Goal: Task Accomplishment & Management: Complete application form

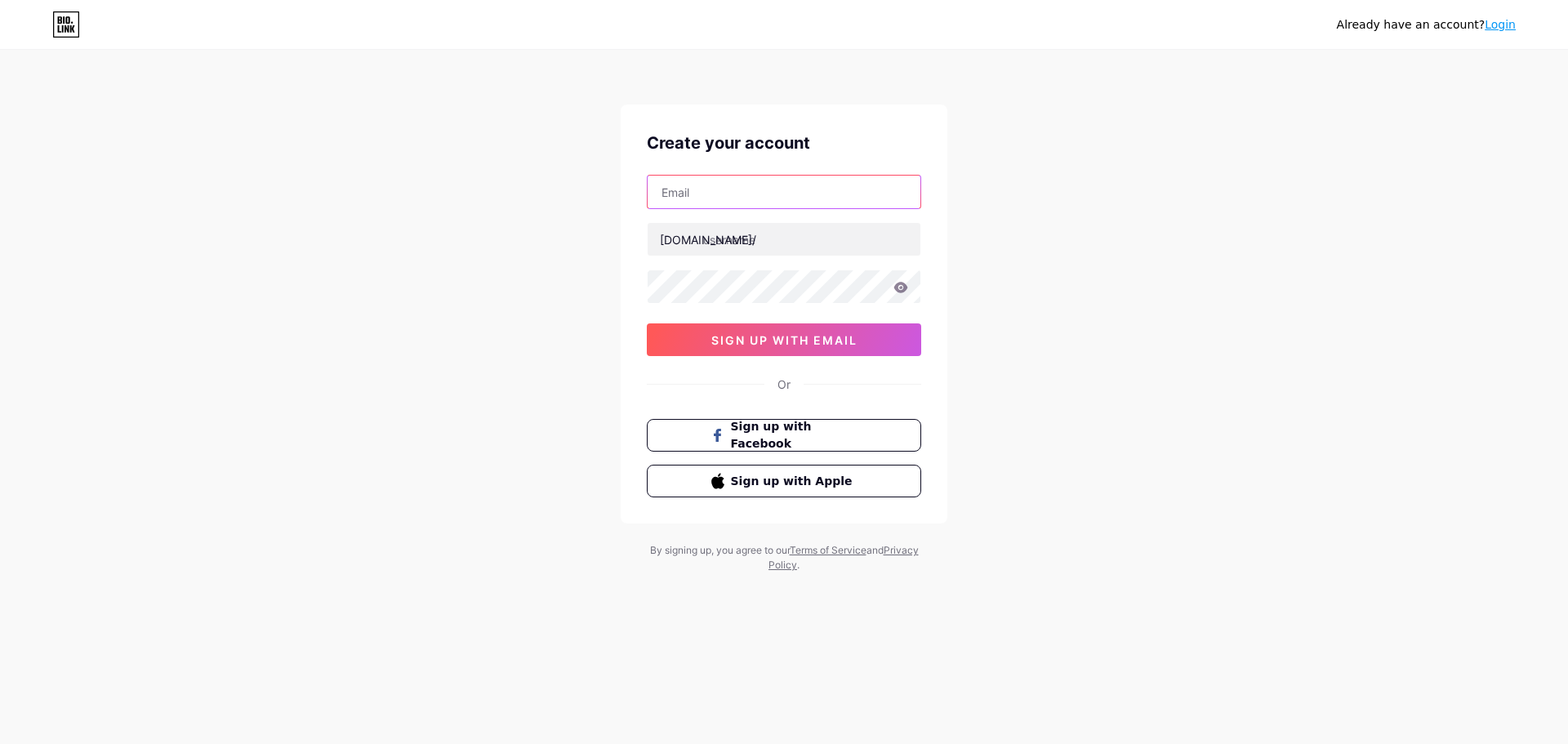
click at [765, 187] on input "text" at bounding box center [784, 192] width 272 height 33
paste input "[EMAIL_ADDRESS][DOMAIN_NAME]"
type input "[EMAIL_ADDRESS][DOMAIN_NAME]"
paste input "thrivefreeze"
type input "thrivefreeze"
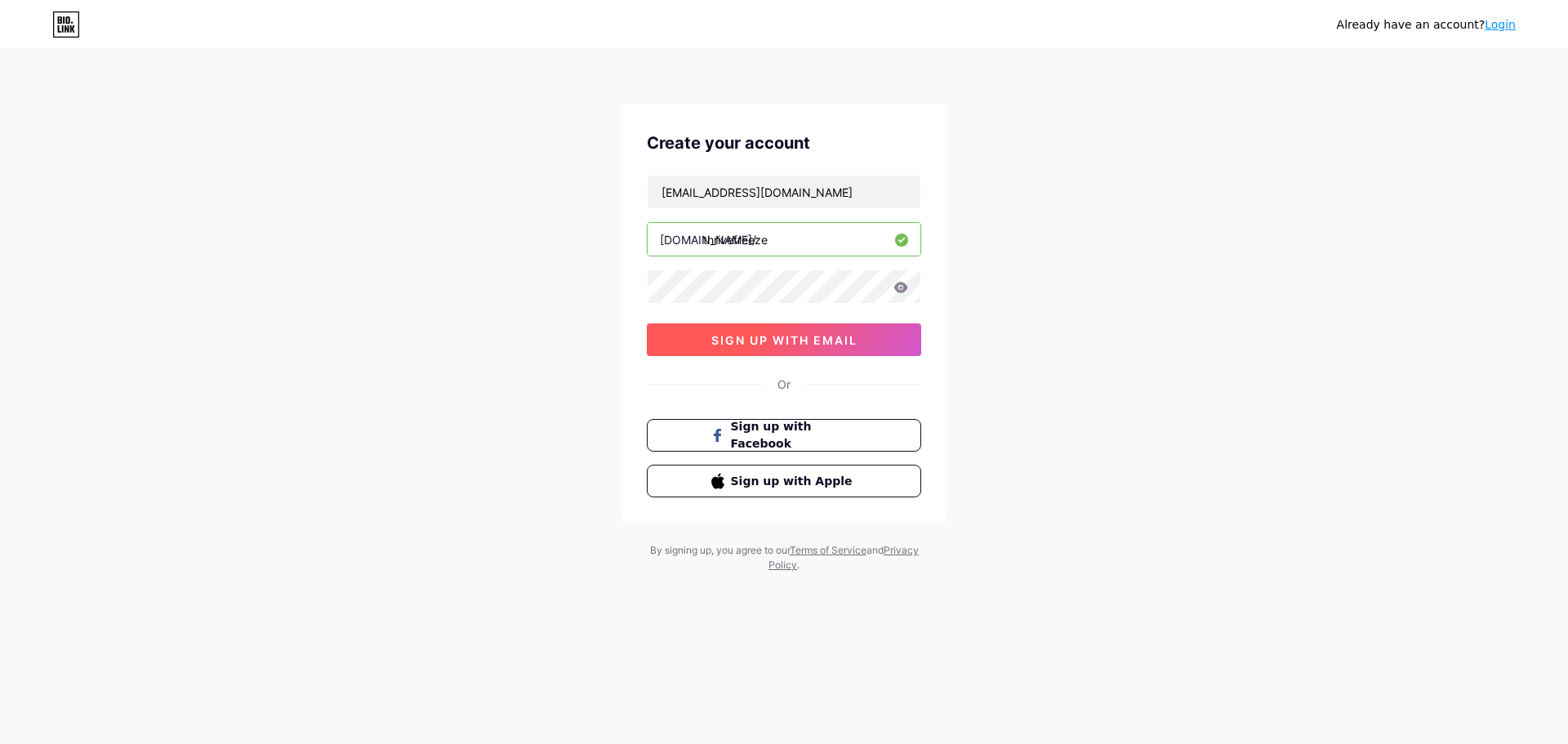
click at [684, 348] on button "sign up with email" at bounding box center [784, 340] width 274 height 33
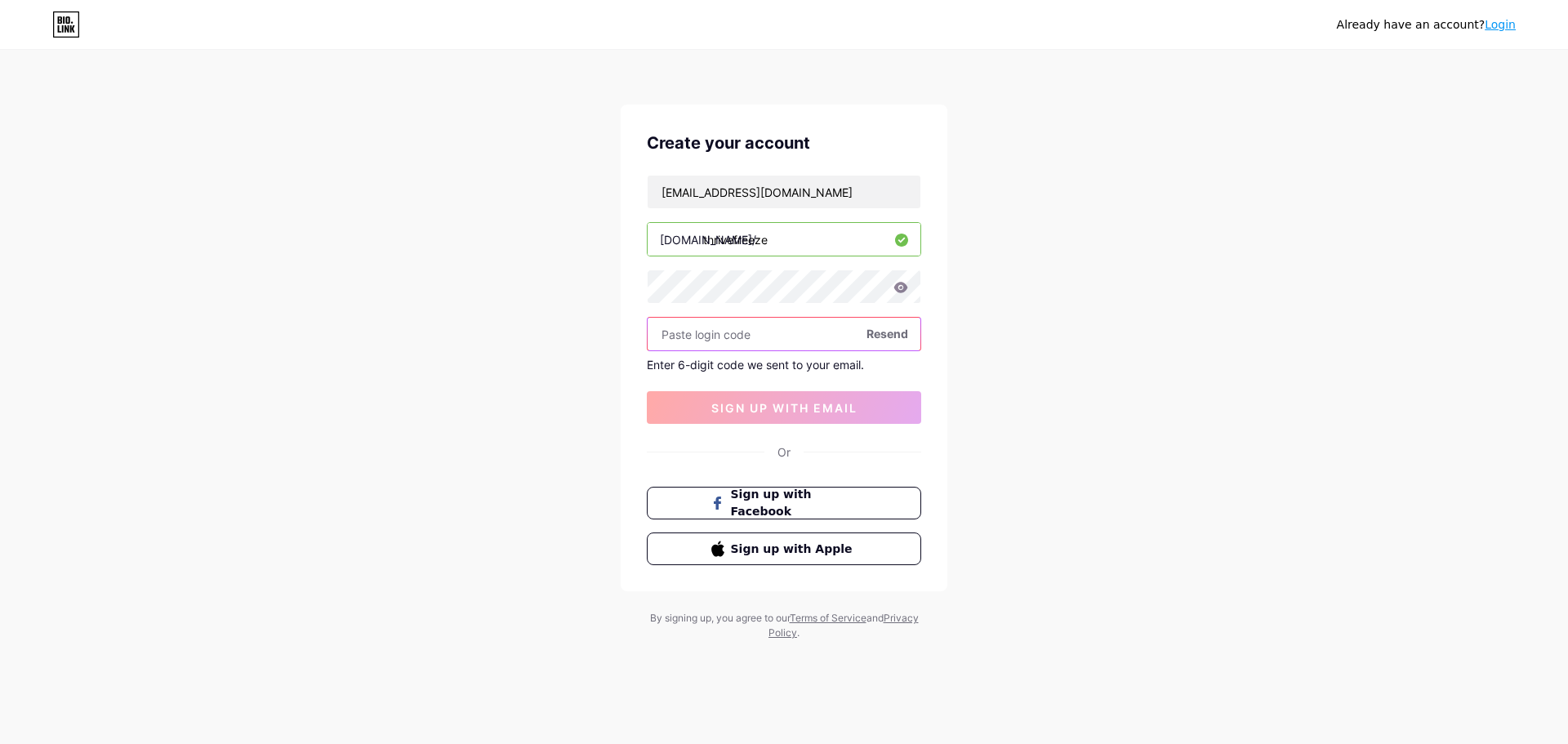
paste input "332200"
type input "332200"
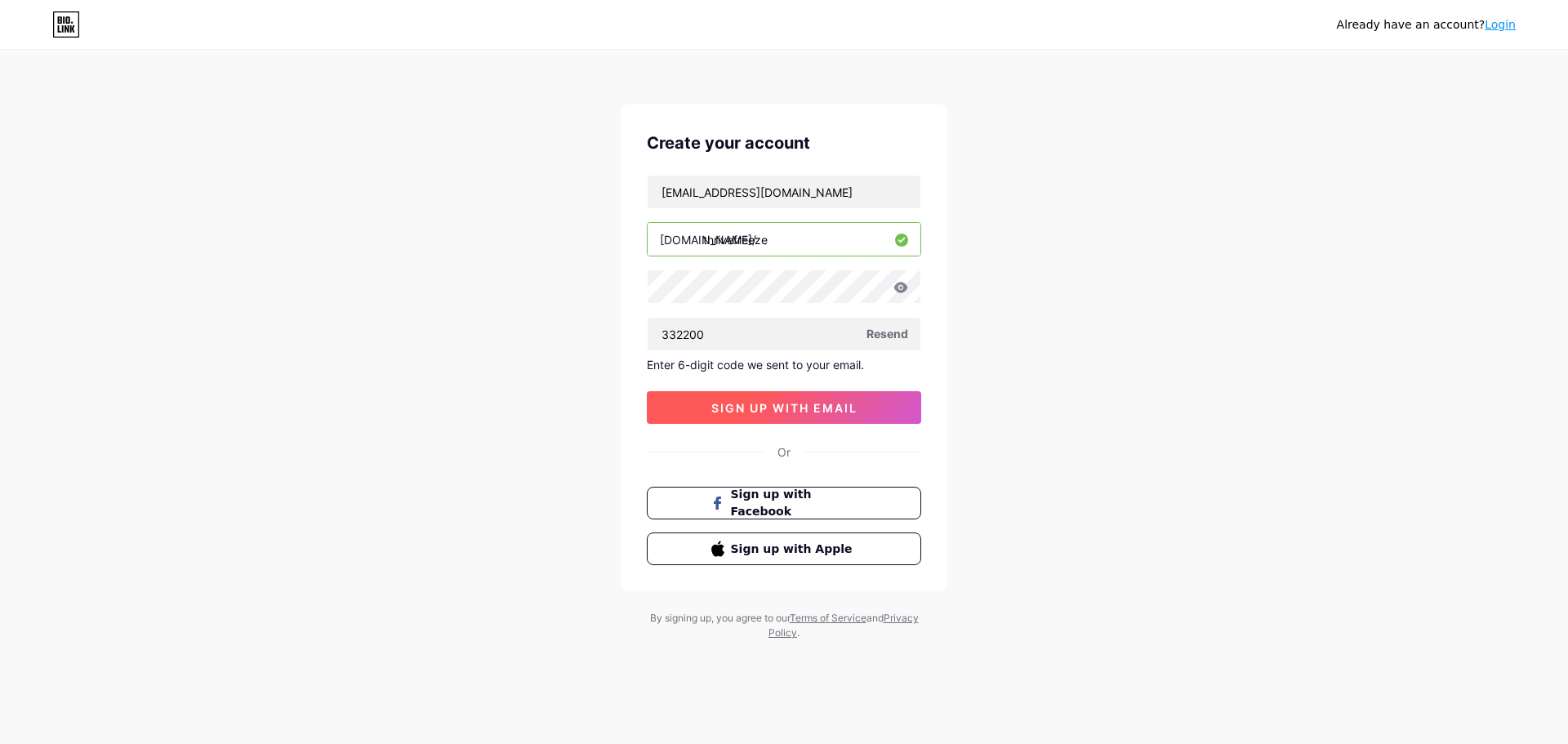
click at [758, 413] on span "sign up with email" at bounding box center [784, 408] width 146 height 14
